Goal: Task Accomplishment & Management: Manage account settings

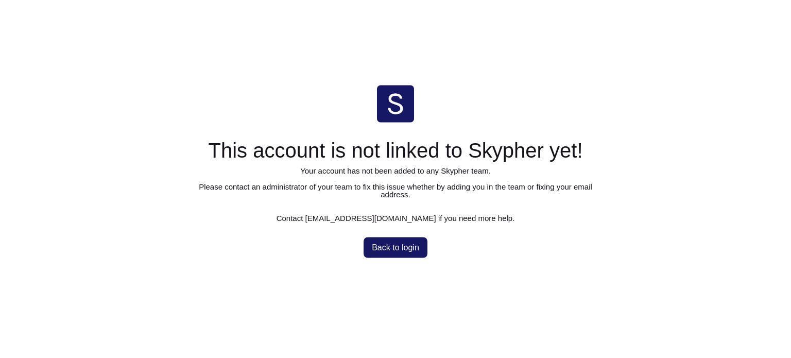
click at [399, 243] on span "Back to login" at bounding box center [395, 247] width 47 height 8
